Goal: Navigation & Orientation: Find specific page/section

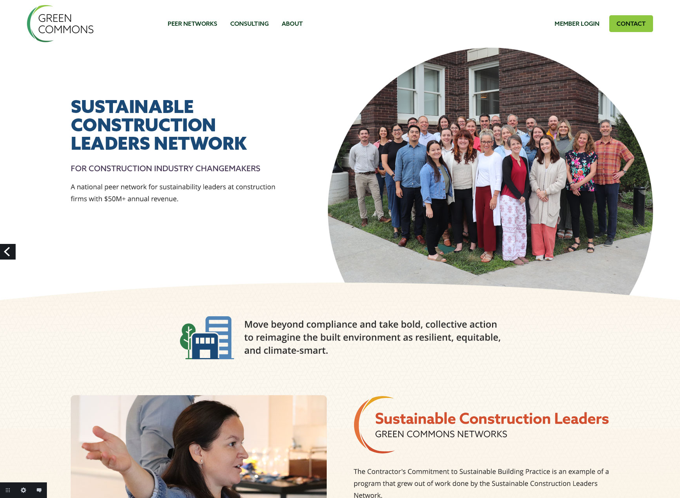
click at [7, 251] on link "Previous" at bounding box center [8, 252] width 16 height 16
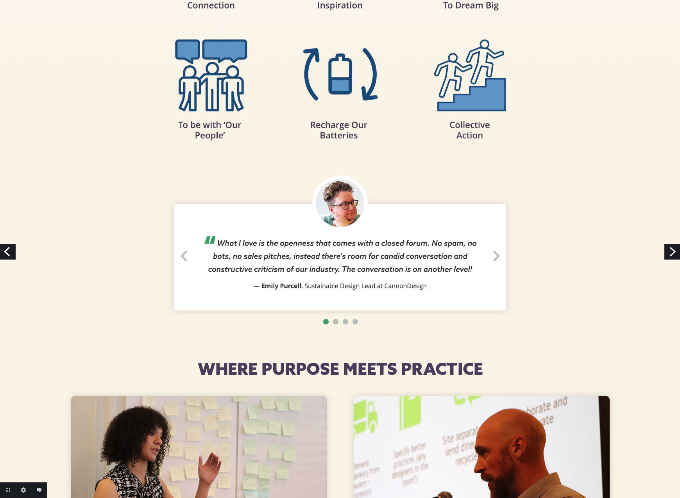
scroll to position [288, 0]
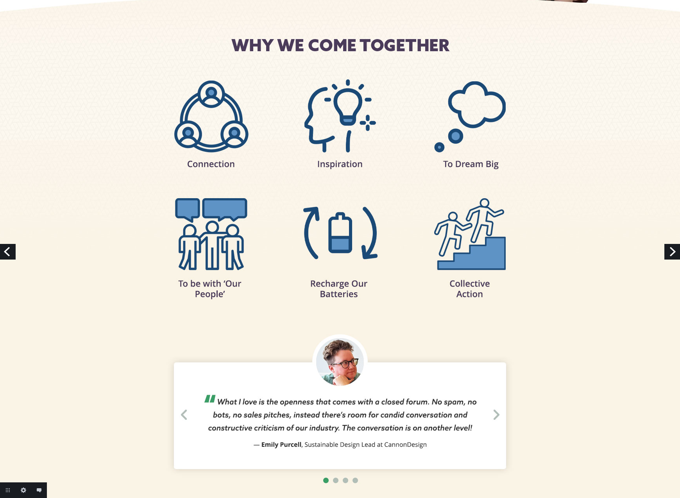
drag, startPoint x: 8, startPoint y: 249, endPoint x: 15, endPoint y: 247, distance: 7.3
click at [9, 248] on link "Previous" at bounding box center [8, 252] width 16 height 16
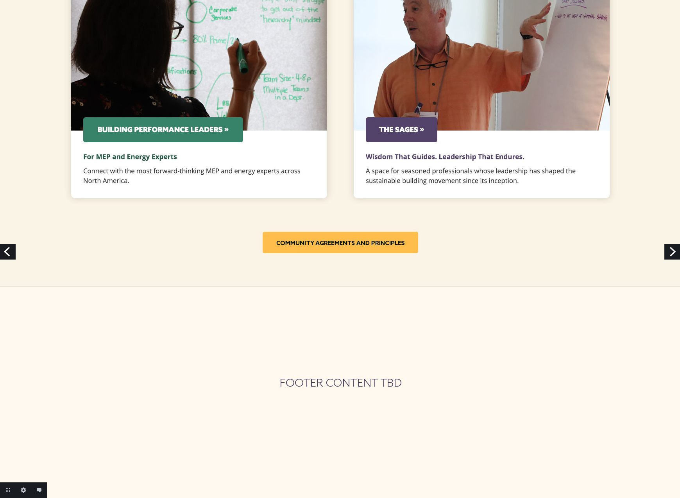
scroll to position [0, 0]
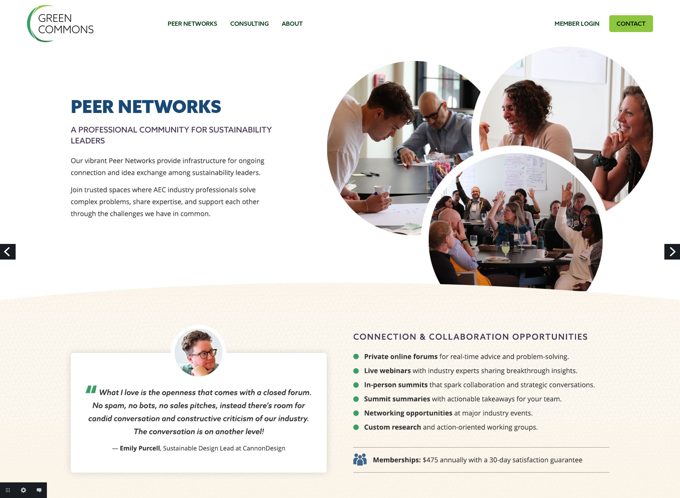
click at [4, 256] on link "Previous" at bounding box center [8, 252] width 16 height 16
